Goal: Task Accomplishment & Management: Manage account settings

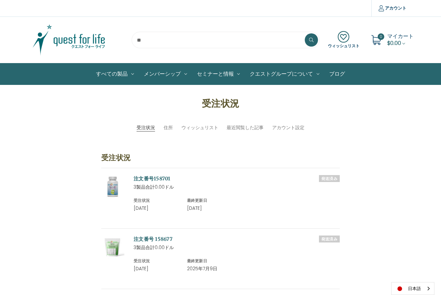
click at [86, 43] on img at bounding box center [69, 39] width 83 height 33
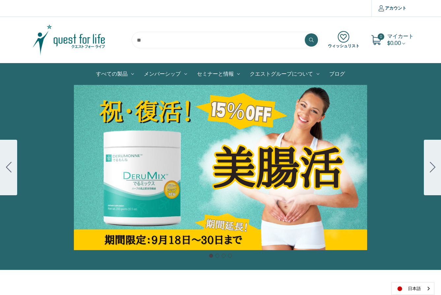
click at [433, 166] on icon "Go to slide 2" at bounding box center [433, 167] width 6 height 11
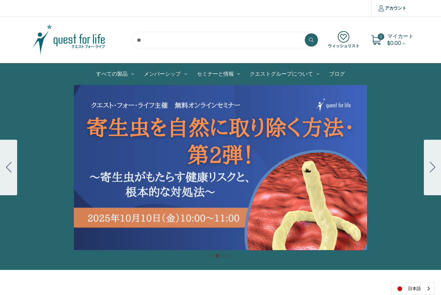
click at [433, 166] on icon "Go to slide 3" at bounding box center [433, 167] width 6 height 11
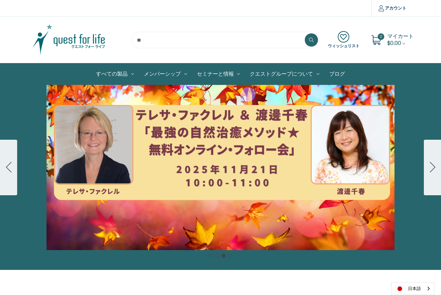
click at [433, 166] on icon "Go to slide 4" at bounding box center [433, 167] width 6 height 11
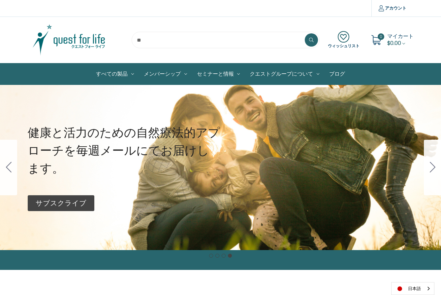
click at [433, 166] on icon "Go to slide 1" at bounding box center [433, 167] width 6 height 11
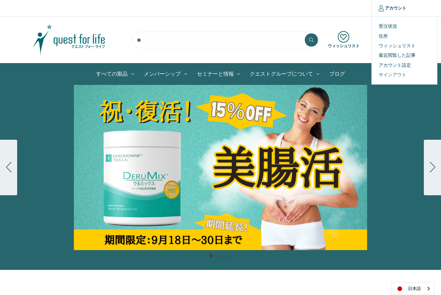
click at [389, 74] on link "サインアウト" at bounding box center [404, 75] width 65 height 10
